Goal: Transaction & Acquisition: Purchase product/service

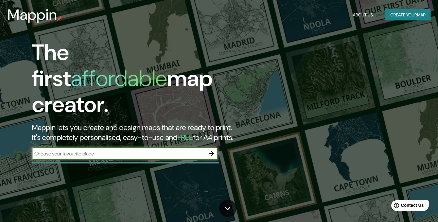
click at [147, 150] on input "text" at bounding box center [118, 153] width 173 height 7
type input "bucaramanga"
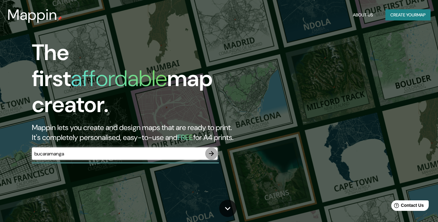
click at [209, 150] on icon "button" at bounding box center [211, 153] width 7 height 7
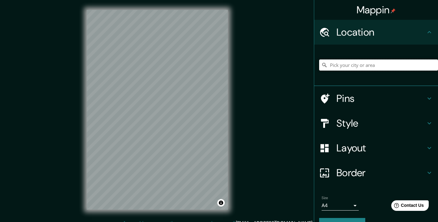
click at [337, 66] on input "Pick your city or area" at bounding box center [378, 64] width 119 height 11
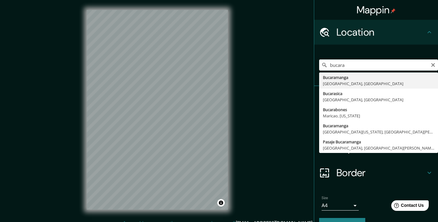
type input "Bucaramanga, [GEOGRAPHIC_DATA], [GEOGRAPHIC_DATA]"
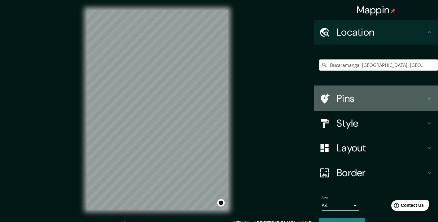
click at [333, 97] on div at bounding box center [327, 98] width 17 height 11
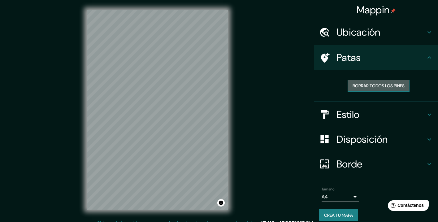
click at [357, 83] on font "Borrar todos los pines" at bounding box center [378, 86] width 52 height 6
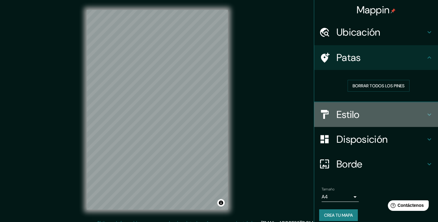
click at [346, 107] on div "Estilo" at bounding box center [376, 114] width 124 height 25
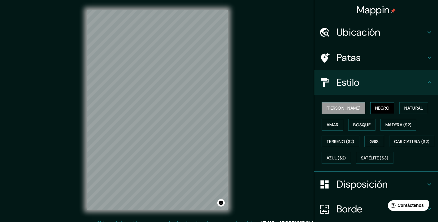
click at [375, 109] on font "Negro" at bounding box center [382, 108] width 15 height 6
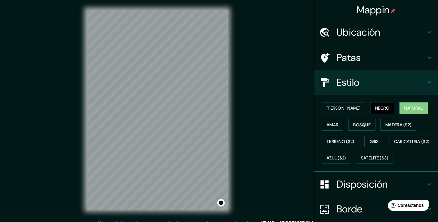
click at [404, 106] on font "Natural" at bounding box center [413, 108] width 19 height 6
click at [389, 121] on font "Madera ($2)" at bounding box center [398, 125] width 26 height 8
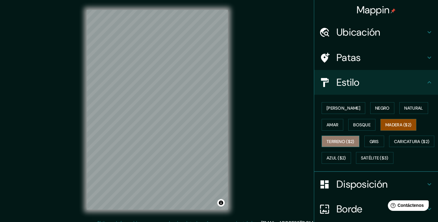
click at [343, 137] on font "Terreno ($2)" at bounding box center [340, 141] width 28 height 8
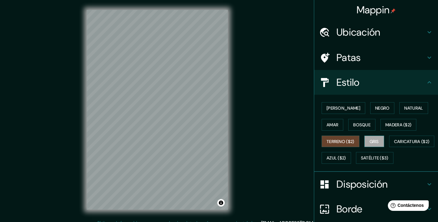
click at [379, 143] on font "Gris" at bounding box center [373, 142] width 9 height 6
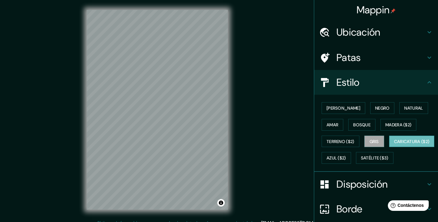
click at [394, 144] on font "Caricatura ($2)" at bounding box center [412, 142] width 36 height 6
click at [346, 159] on font "Azul ($2)" at bounding box center [335, 158] width 19 height 6
